Goal: Transaction & Acquisition: Subscribe to service/newsletter

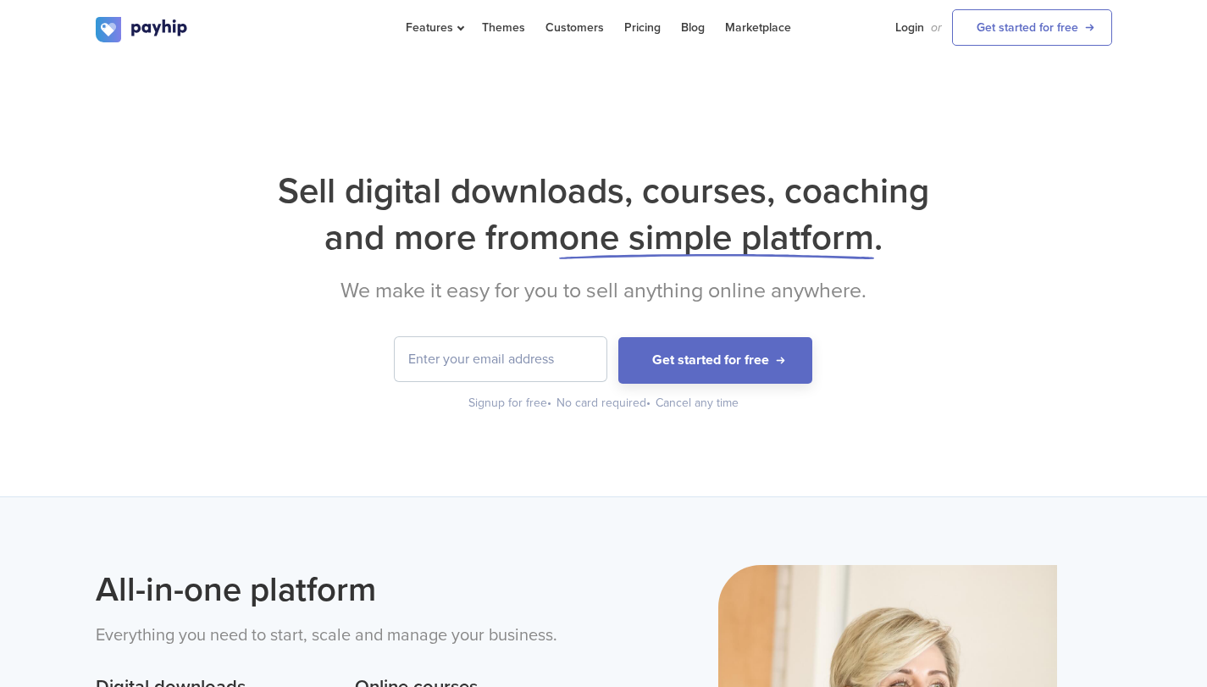
scroll to position [113, 0]
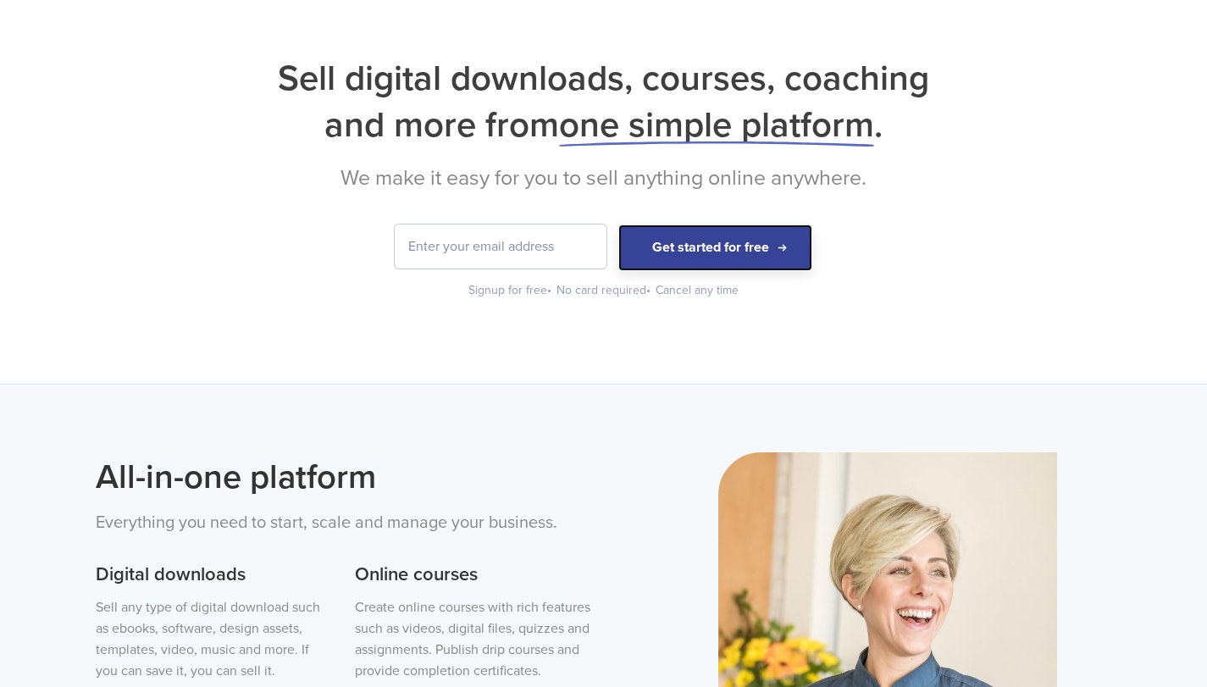
click at [729, 252] on button "Get started for free" at bounding box center [715, 247] width 194 height 47
click at [932, 277] on div "Get started for free Signup for free • No card required • Cancel any time" at bounding box center [604, 261] width 1017 height 75
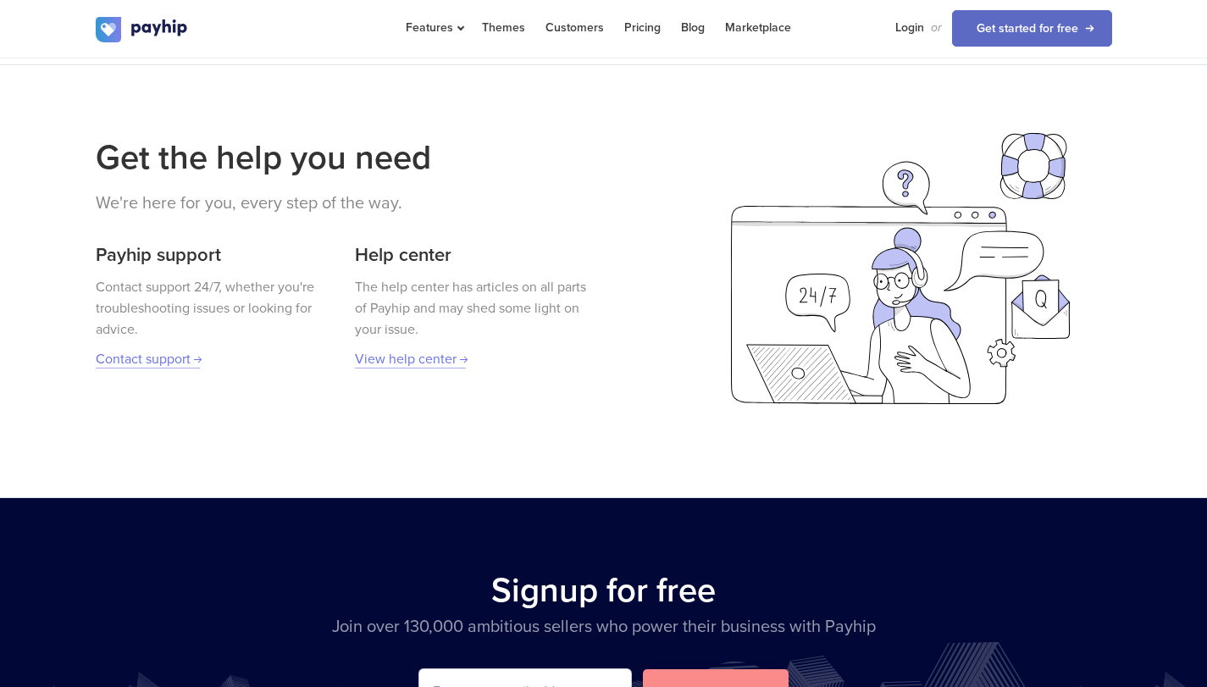
scroll to position [2823, 0]
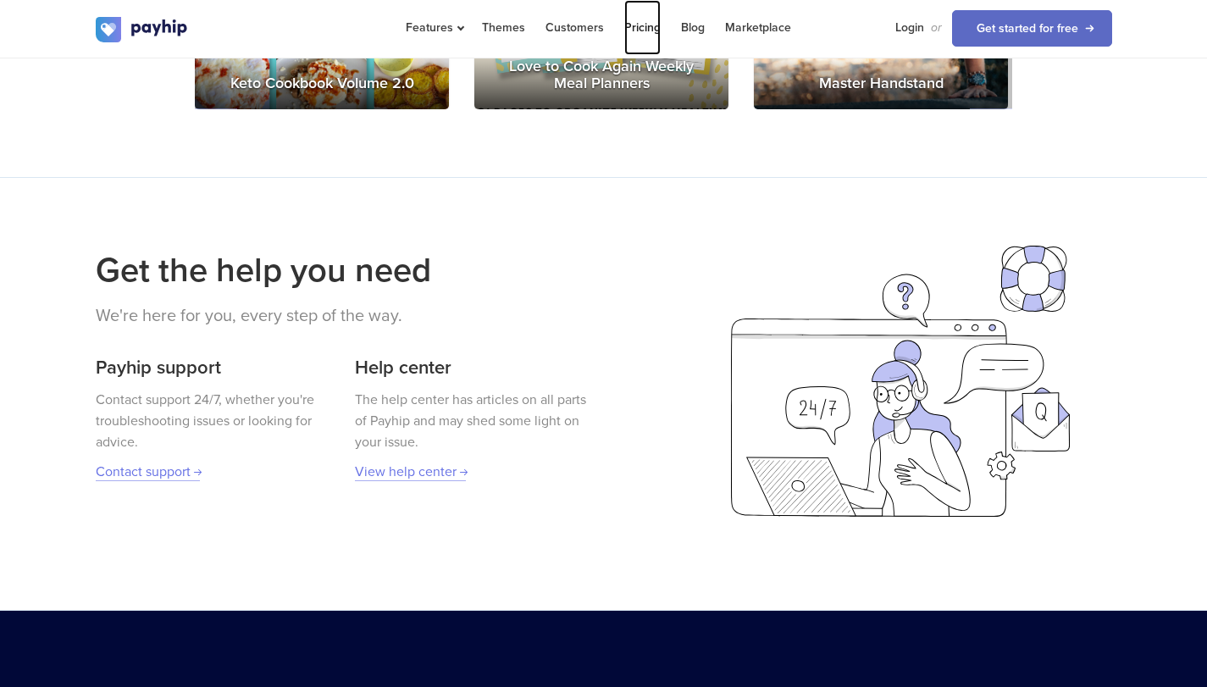
click at [638, 25] on link "Pricing" at bounding box center [642, 27] width 36 height 55
